Goal: Information Seeking & Learning: Learn about a topic

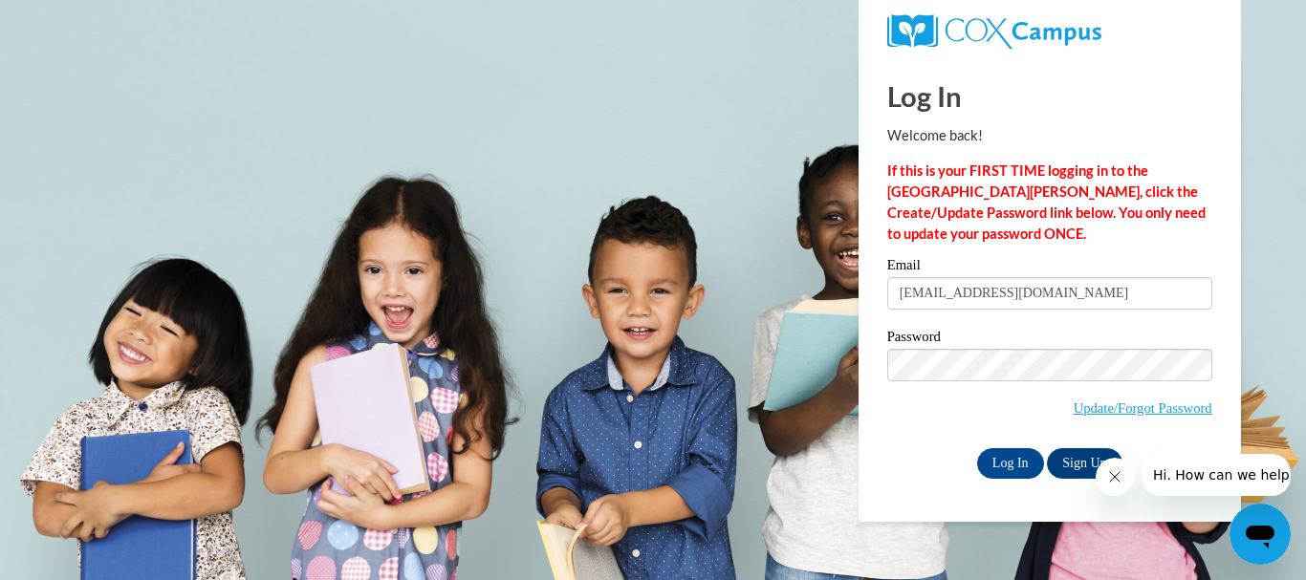
click at [1269, 173] on body "Log In Welcome back! If this is your FIRST TIME logging in to the [GEOGRAPHIC_D…" at bounding box center [653, 290] width 1306 height 580
click at [1012, 465] on input "Log In" at bounding box center [1010, 463] width 67 height 31
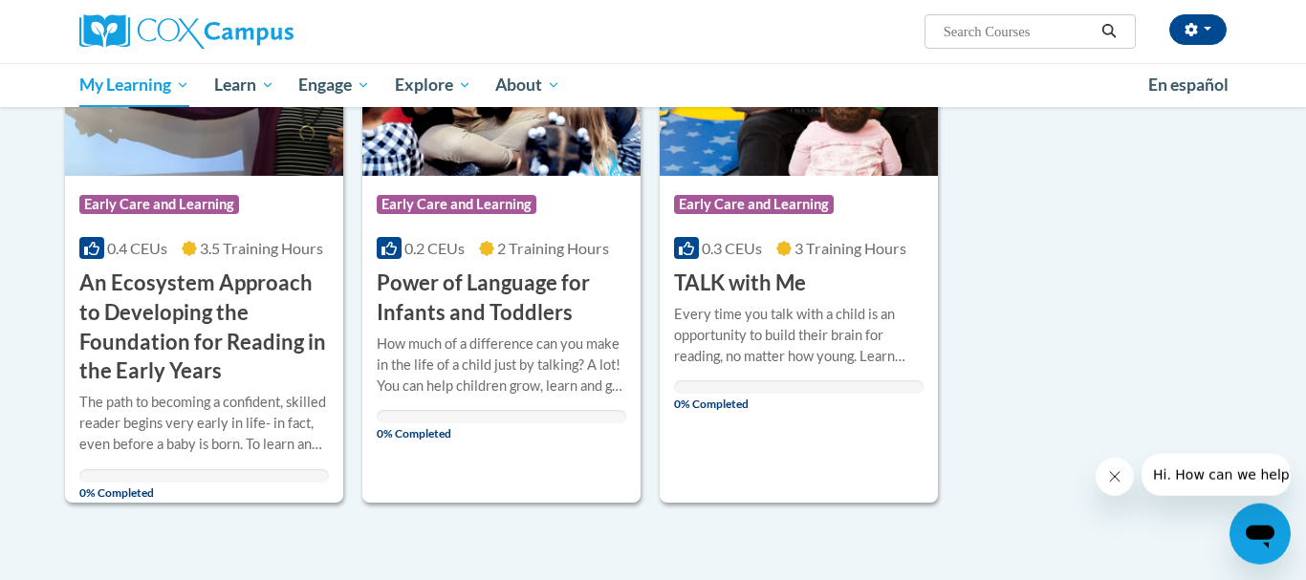
scroll to position [361, 0]
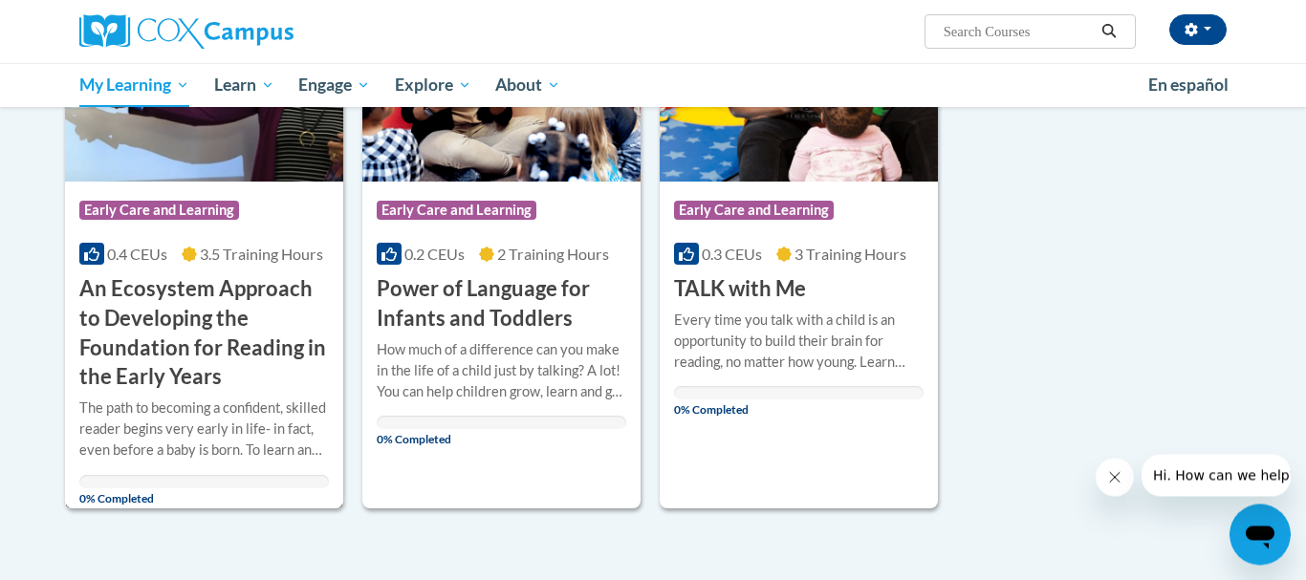
click at [205, 339] on h3 "An Ecosystem Approach to Developing the Foundation for Reading in the Early Yea…" at bounding box center [204, 333] width 250 height 118
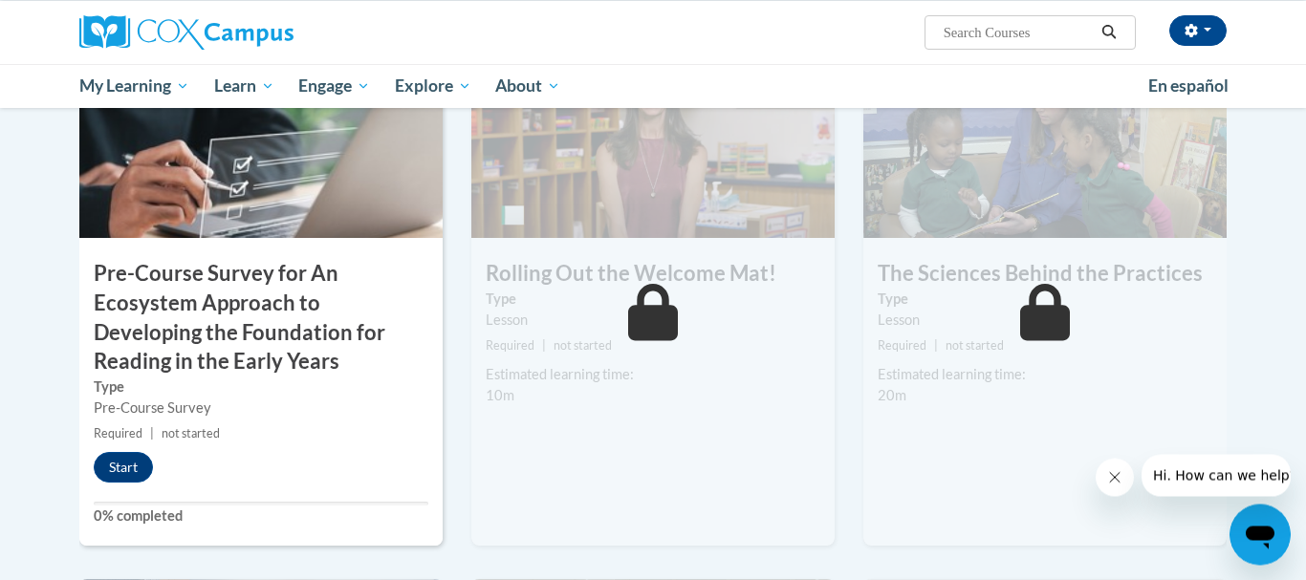
scroll to position [542, 0]
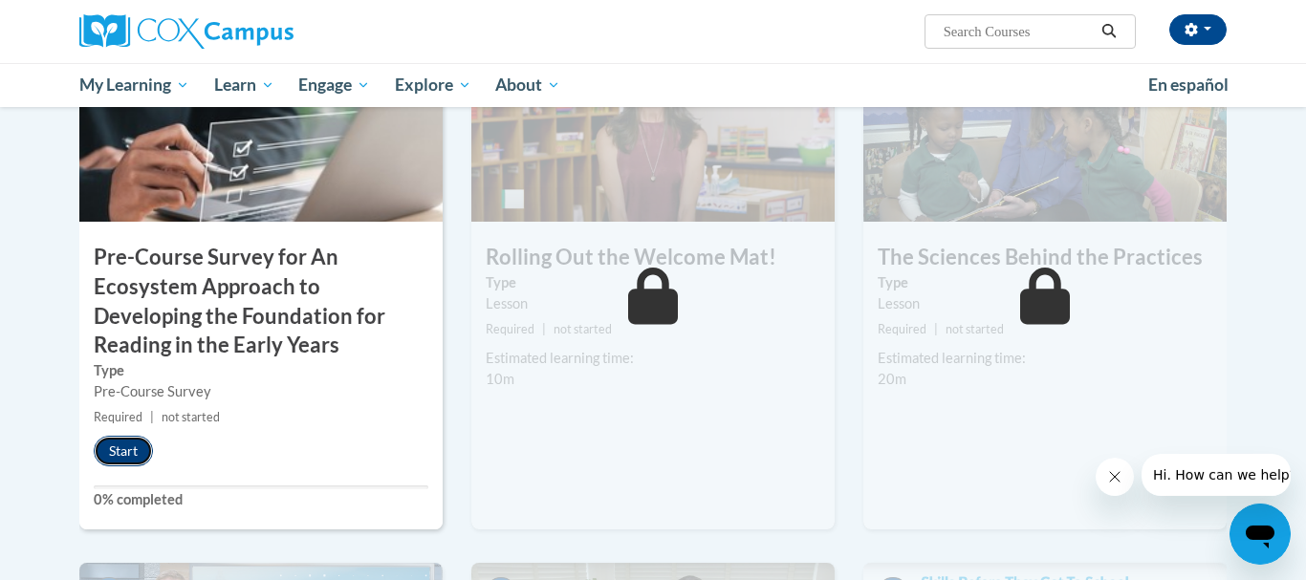
click at [128, 442] on button "Start" at bounding box center [123, 451] width 59 height 31
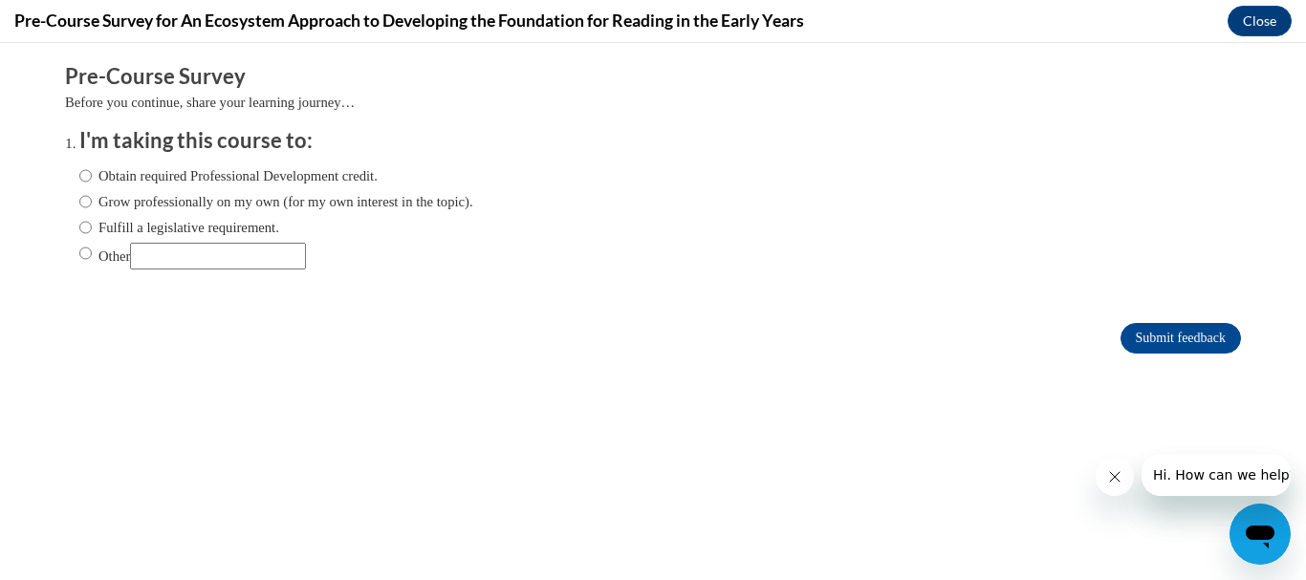
scroll to position [0, 0]
click at [79, 175] on input "Obtain required Professional Development credit." at bounding box center [85, 175] width 12 height 21
radio input "true"
click at [1172, 340] on input "Submit feedback" at bounding box center [1180, 338] width 120 height 31
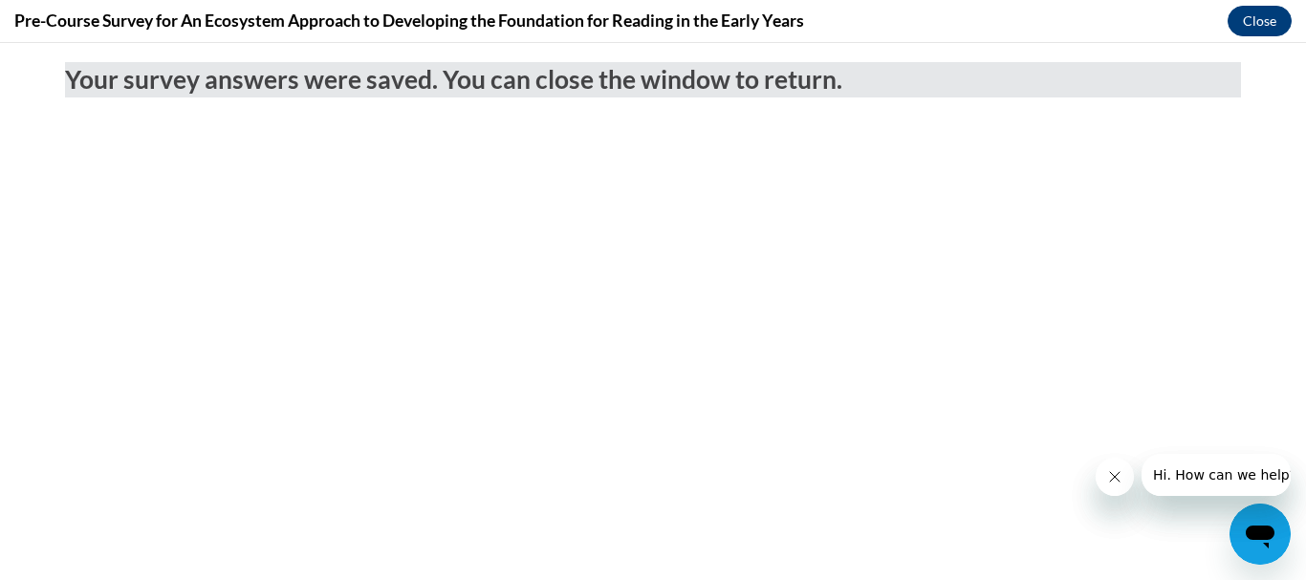
click at [1270, 21] on button "Close" at bounding box center [1259, 21] width 64 height 31
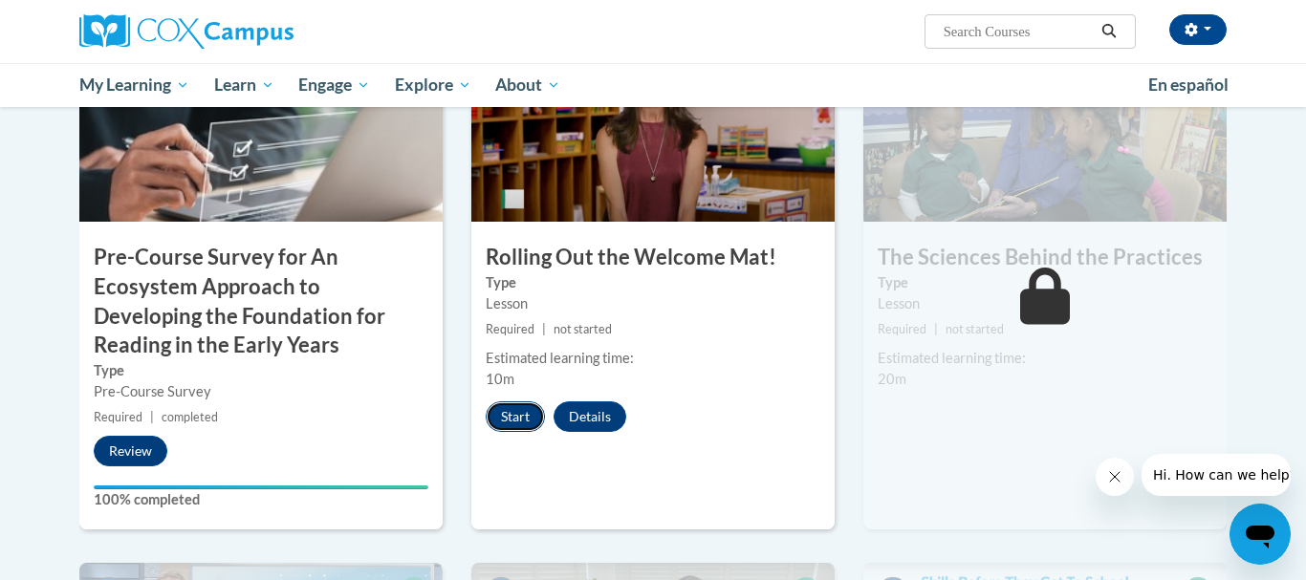
click at [518, 418] on button "Start" at bounding box center [515, 416] width 59 height 31
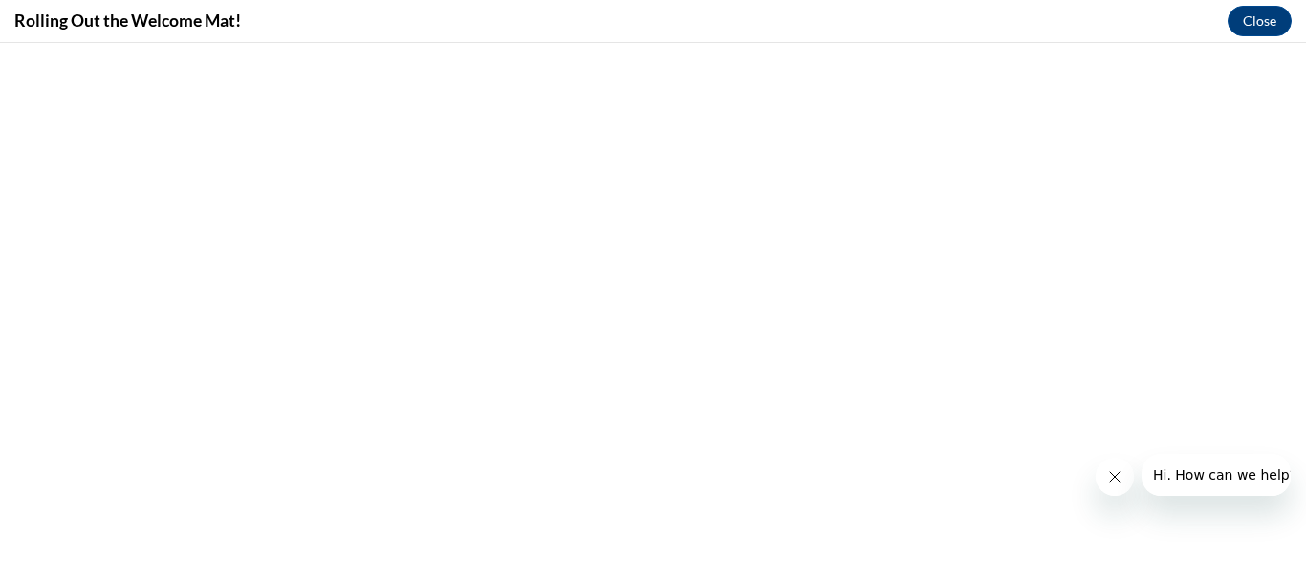
click at [1104, 482] on button "Close message from company" at bounding box center [1115, 477] width 38 height 38
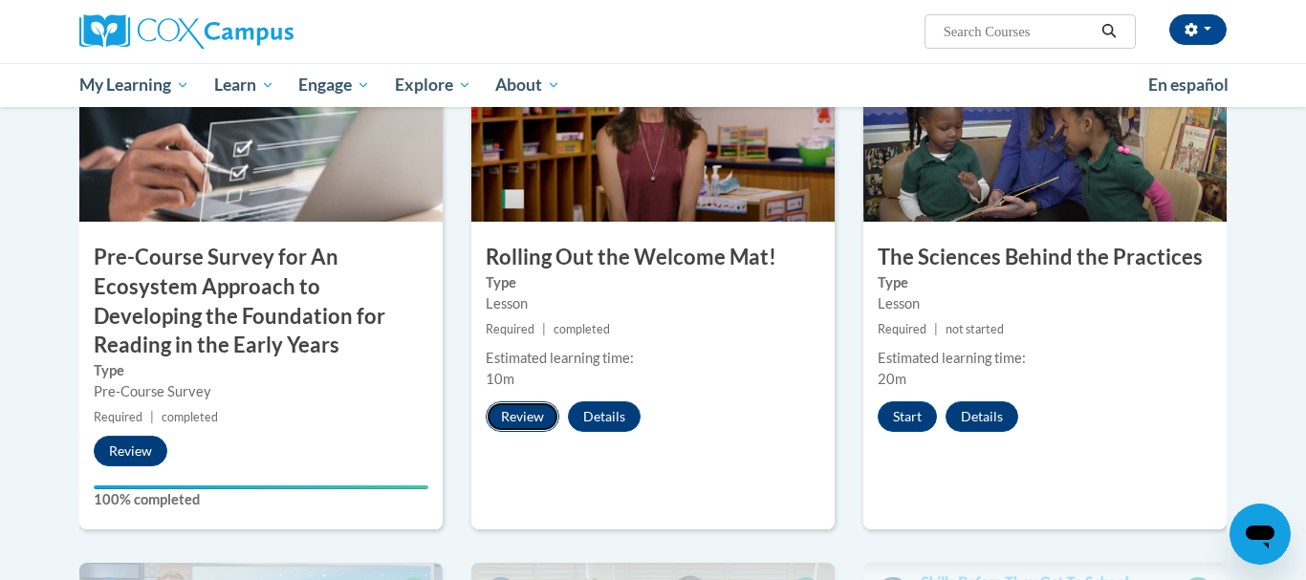
click at [518, 418] on button "Review" at bounding box center [523, 416] width 74 height 31
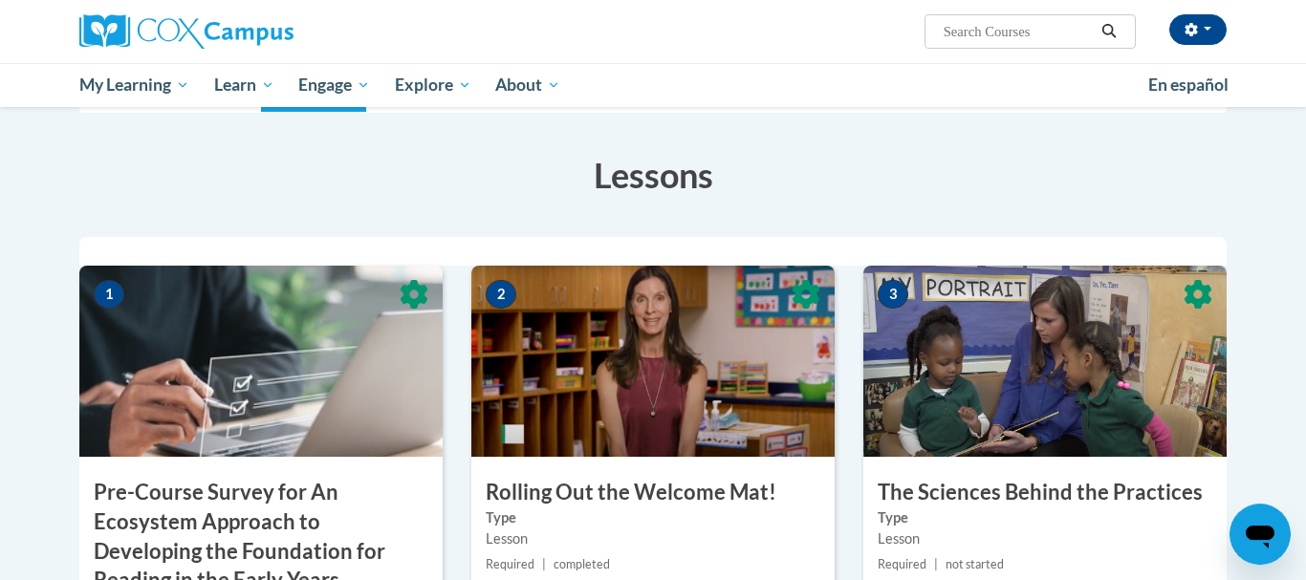
scroll to position [386, 0]
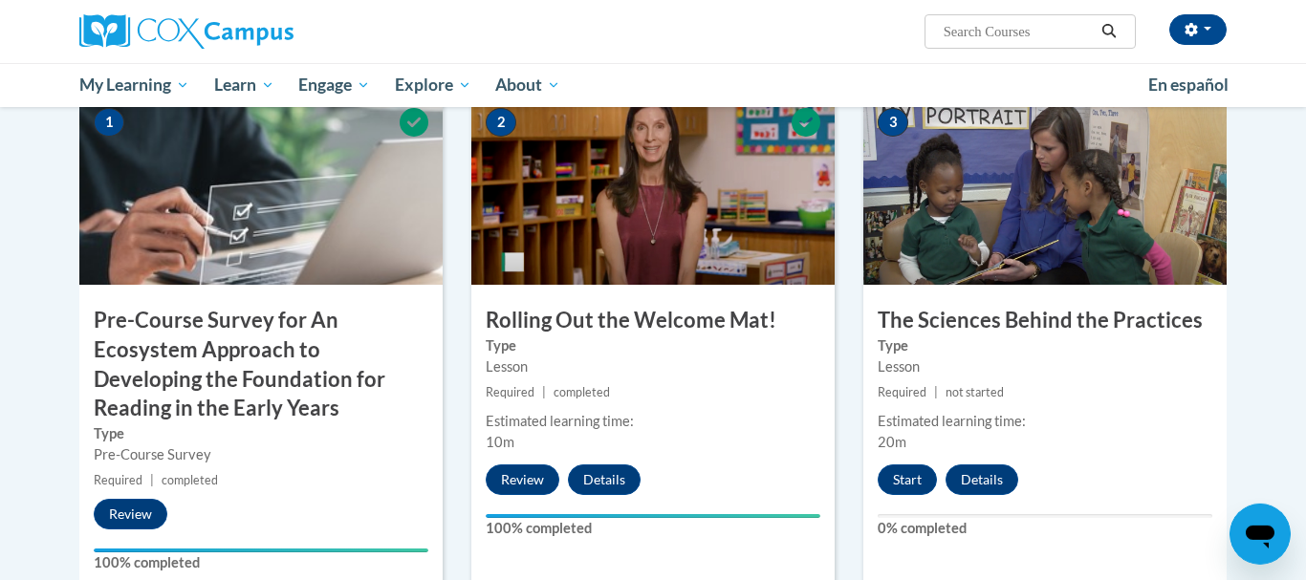
scroll to position [467, 0]
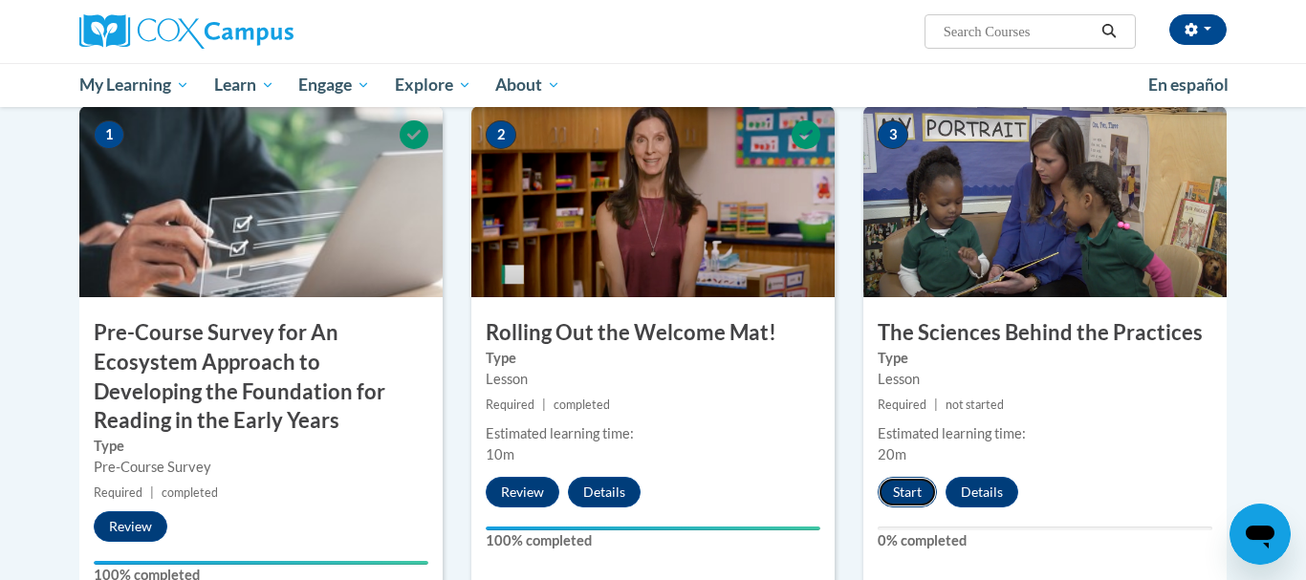
click at [913, 483] on button "Start" at bounding box center [907, 492] width 59 height 31
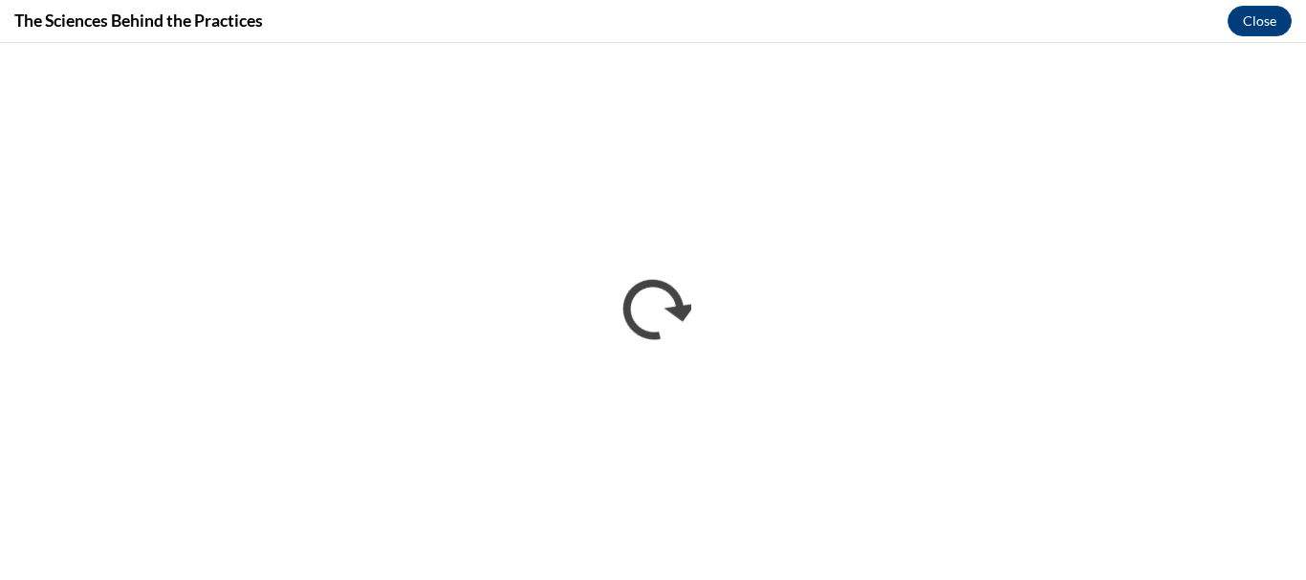
scroll to position [0, 0]
